Goal: Task Accomplishment & Management: Complete application form

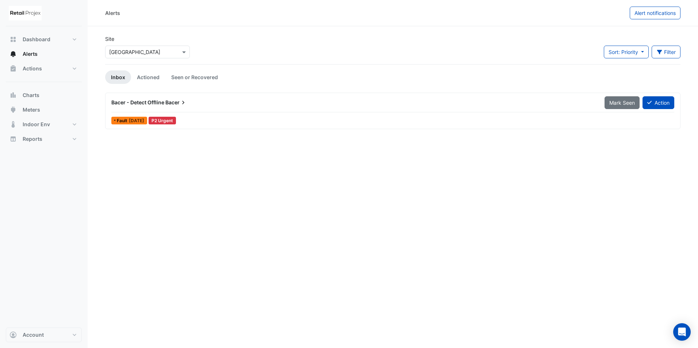
click at [169, 119] on div "P2 Urgent" at bounding box center [162, 121] width 27 height 8
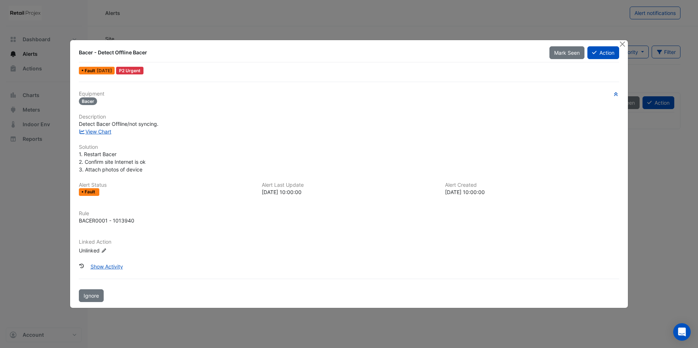
click at [182, 113] on div "Equipment Bacer Description Detect Bacer Offline/not syncing. View Chart Soluti…" at bounding box center [349, 175] width 540 height 169
click at [622, 42] on button "Close" at bounding box center [623, 44] width 8 height 8
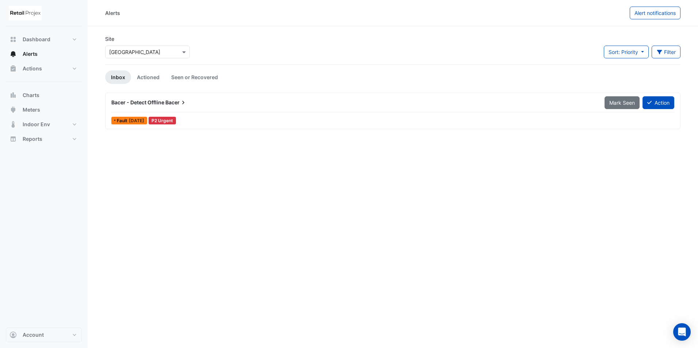
click at [123, 120] on span "Fault" at bounding box center [123, 121] width 12 height 4
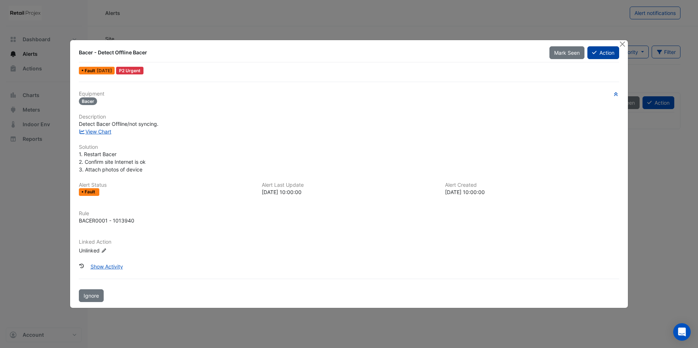
click at [604, 55] on button "Action" at bounding box center [603, 52] width 32 height 13
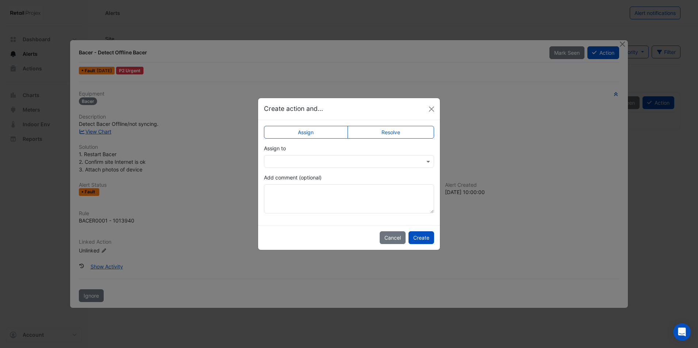
click at [276, 157] on div at bounding box center [349, 161] width 170 height 13
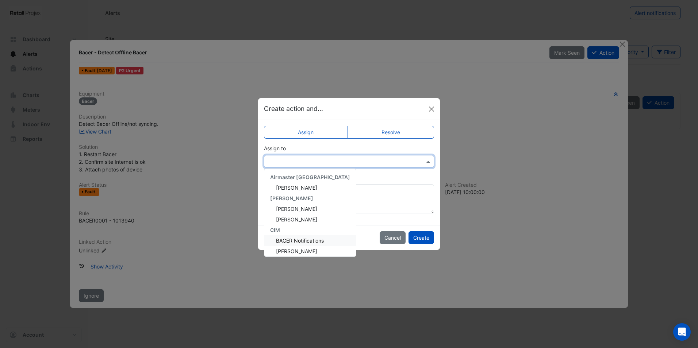
click at [306, 240] on span "BACER Notifications" at bounding box center [300, 241] width 48 height 6
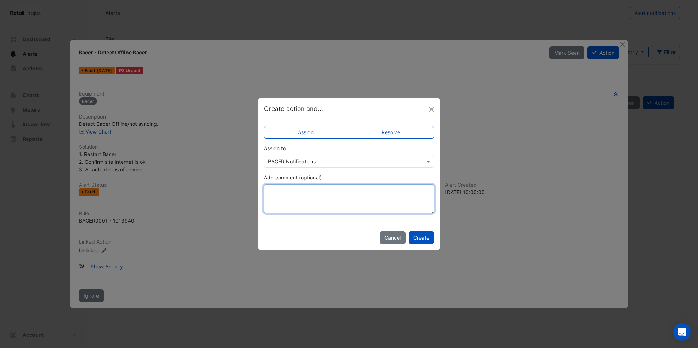
click at [273, 195] on textarea "Add comment (optional)" at bounding box center [349, 198] width 170 height 29
type textarea "**********"
click at [418, 238] on button "Create" at bounding box center [421, 237] width 26 height 13
